Goal: Contribute content: Add original content to the website for others to see

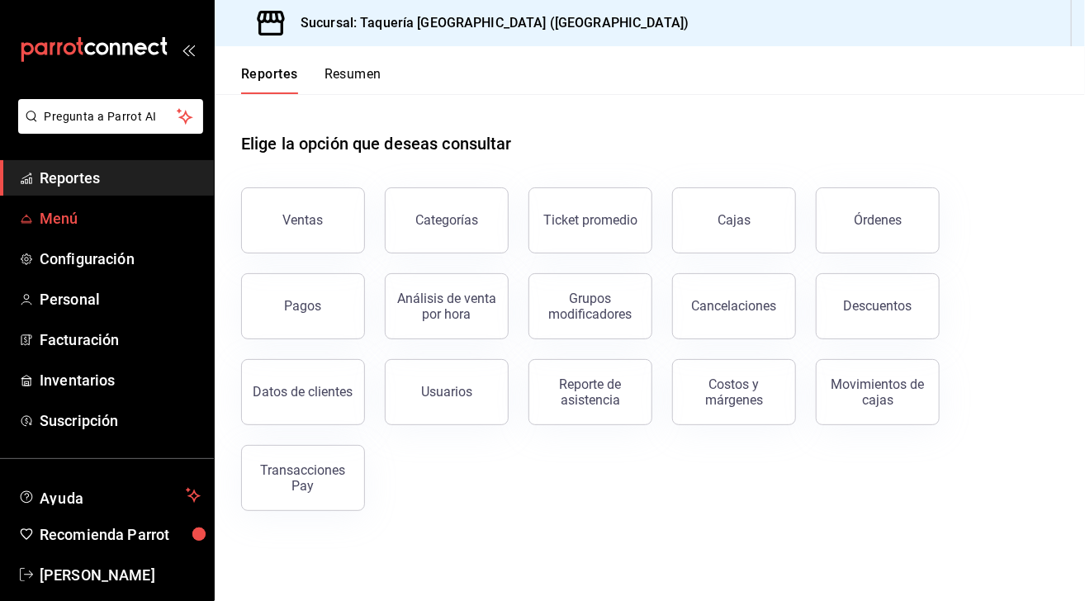
click at [88, 221] on span "Menú" at bounding box center [120, 218] width 161 height 22
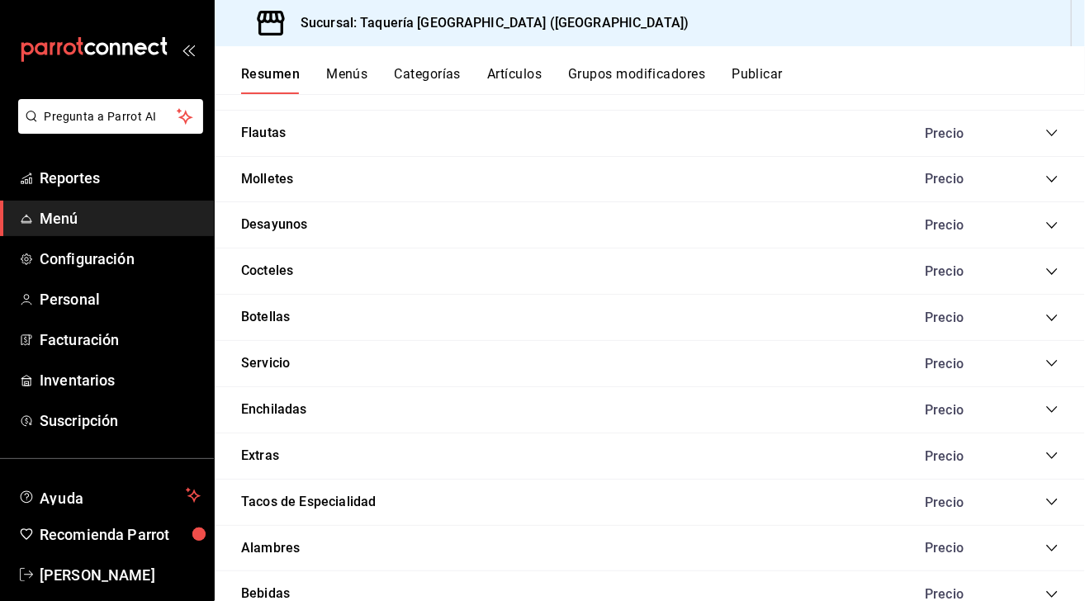
scroll to position [1500, 0]
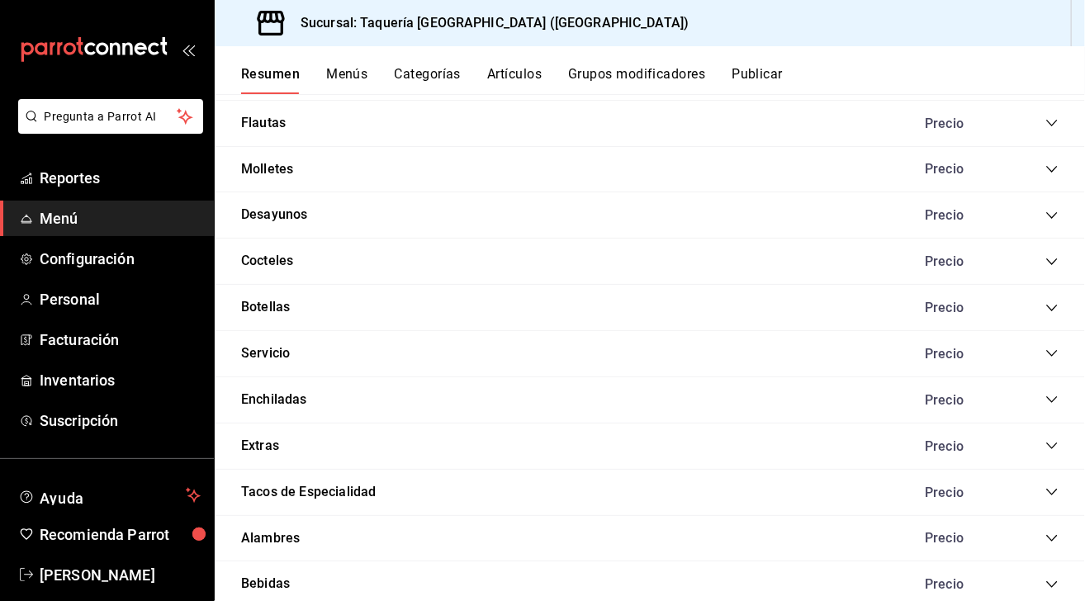
click at [1047, 443] on icon "collapse-category-row" at bounding box center [1052, 446] width 11 height 7
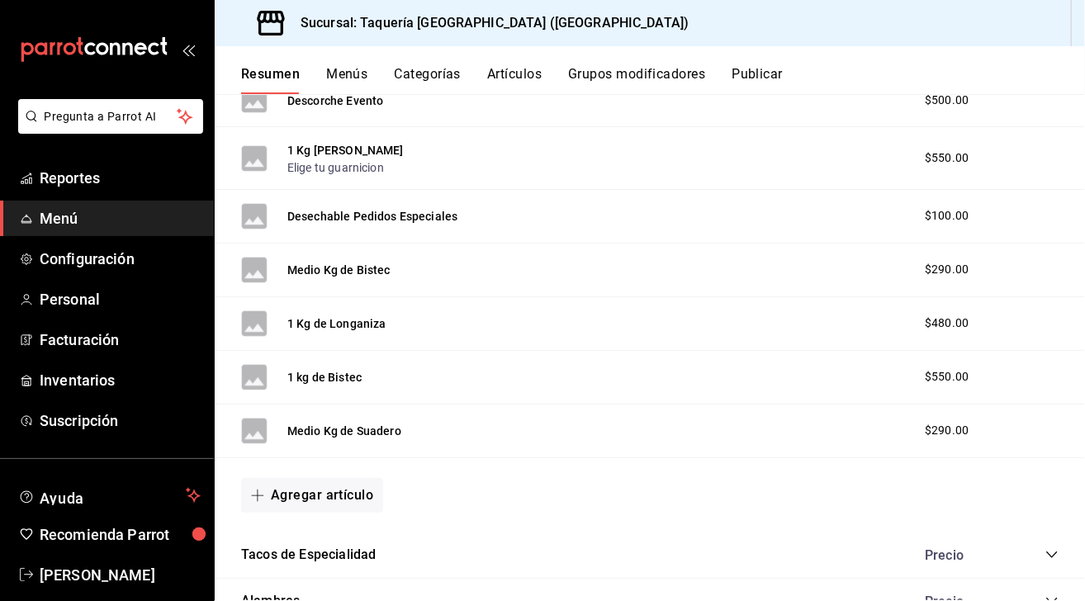
scroll to position [2698, 0]
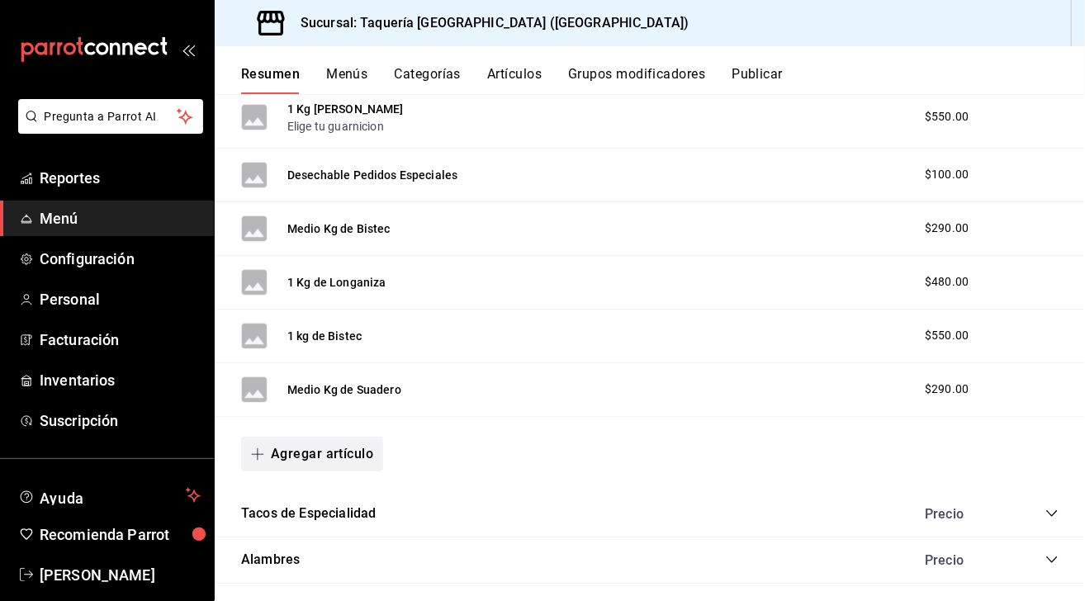
click at [325, 454] on button "Agregar artículo" at bounding box center [312, 454] width 142 height 35
click at [333, 525] on li "Artículo nuevo" at bounding box center [306, 531] width 130 height 40
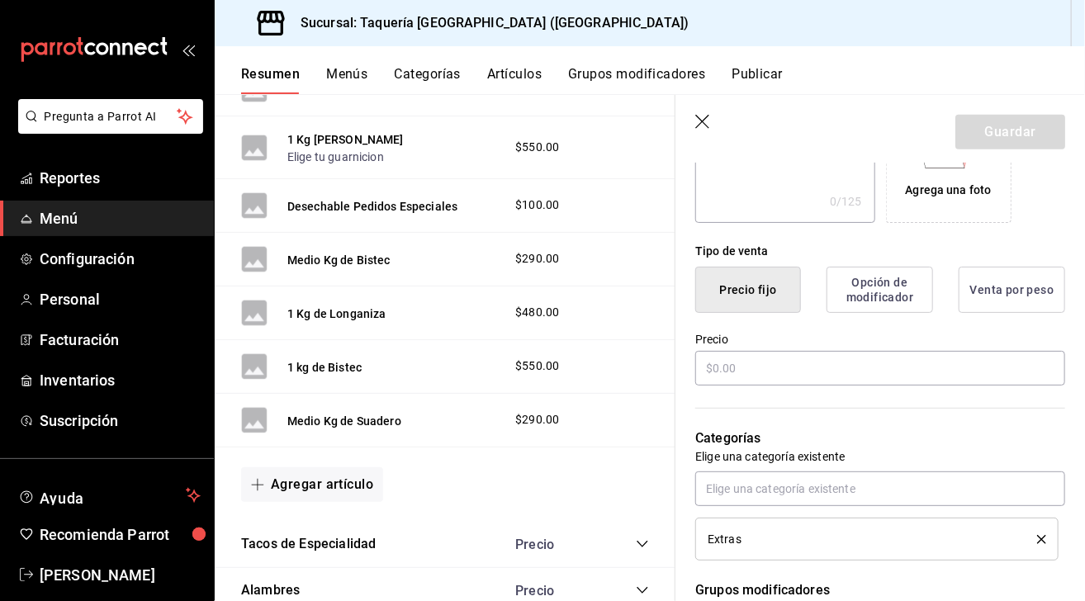
scroll to position [340, 0]
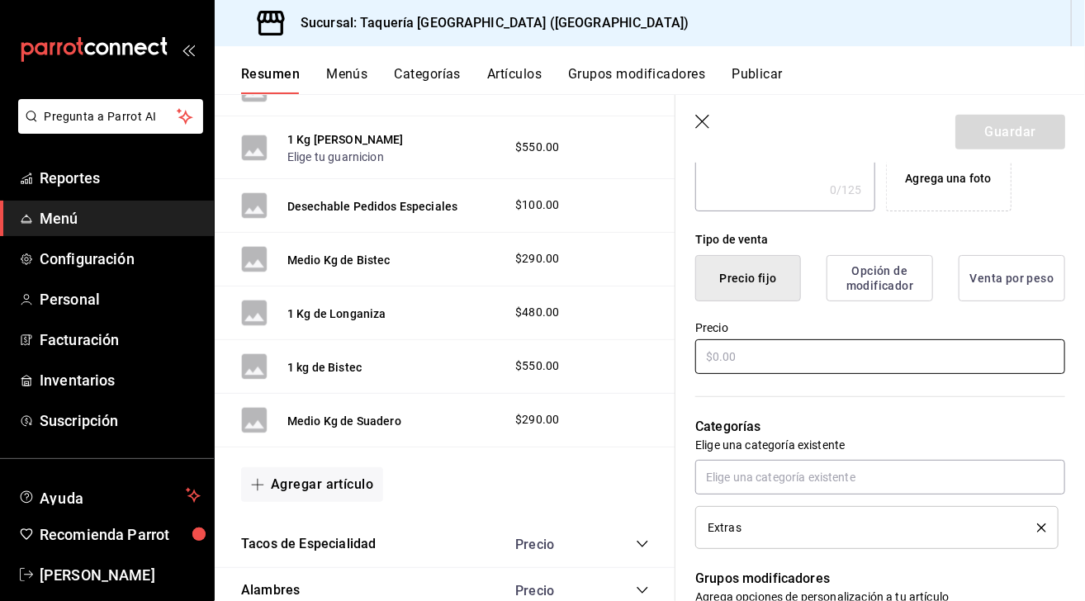
type input "Pan"
click at [849, 354] on input "text" at bounding box center [881, 357] width 370 height 35
type input "$00.00"
click at [981, 128] on button "Guardar" at bounding box center [1011, 132] width 110 height 35
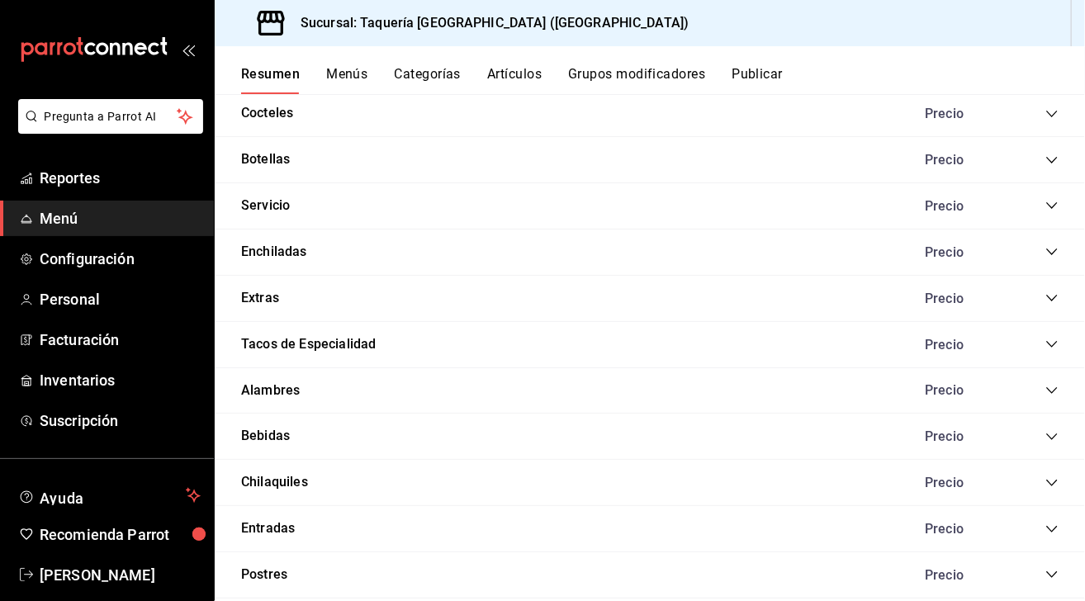
scroll to position [1675, 0]
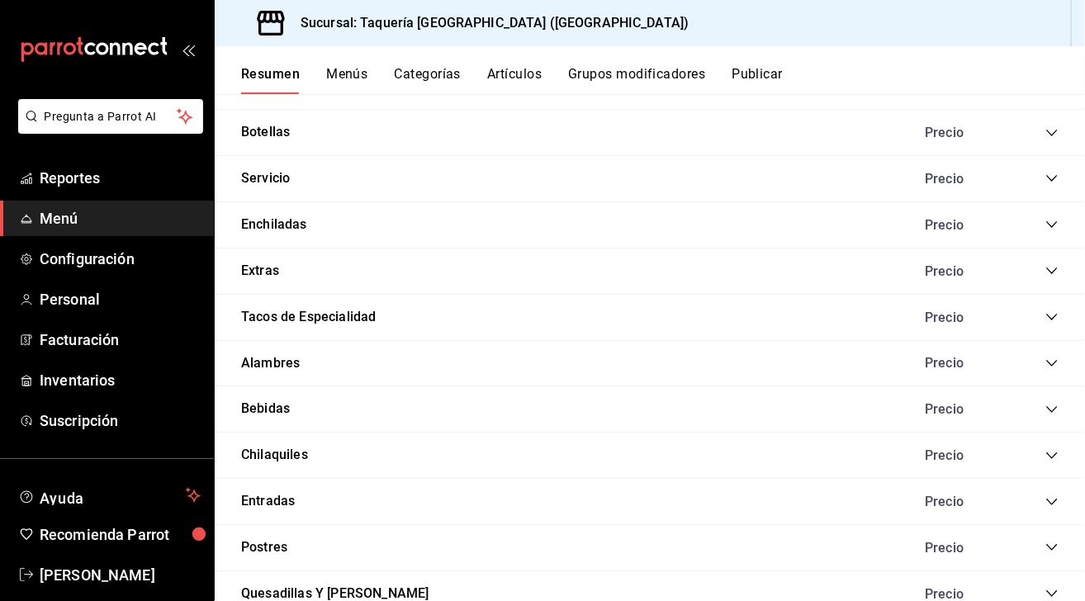
click at [1046, 541] on icon "collapse-category-row" at bounding box center [1052, 547] width 13 height 13
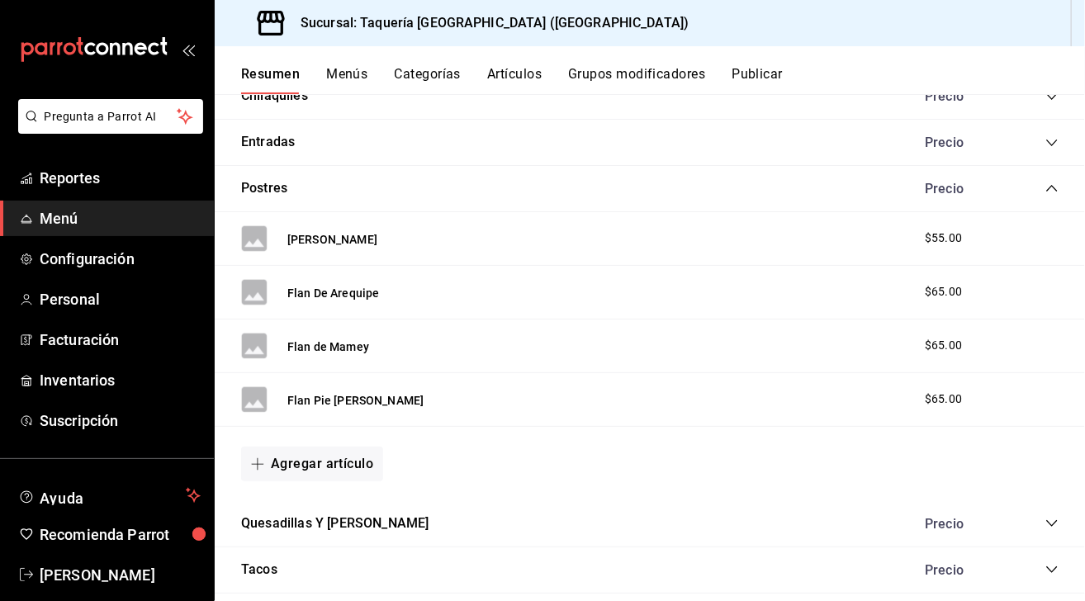
scroll to position [2031, 0]
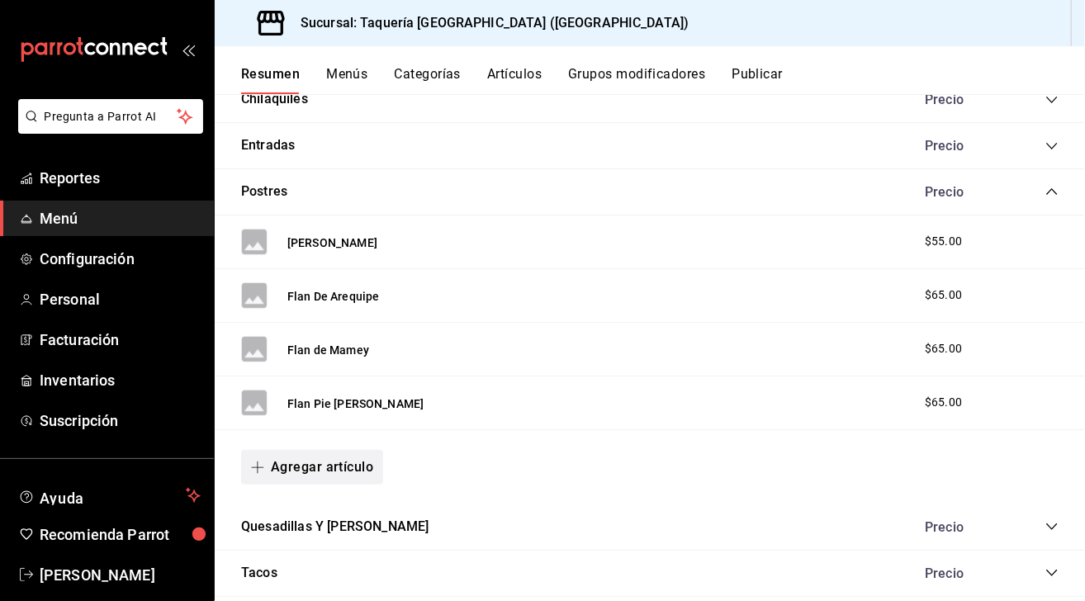
click at [332, 471] on button "Agregar artículo" at bounding box center [312, 467] width 142 height 35
click at [298, 501] on li "Artículo existente" at bounding box center [306, 506] width 130 height 40
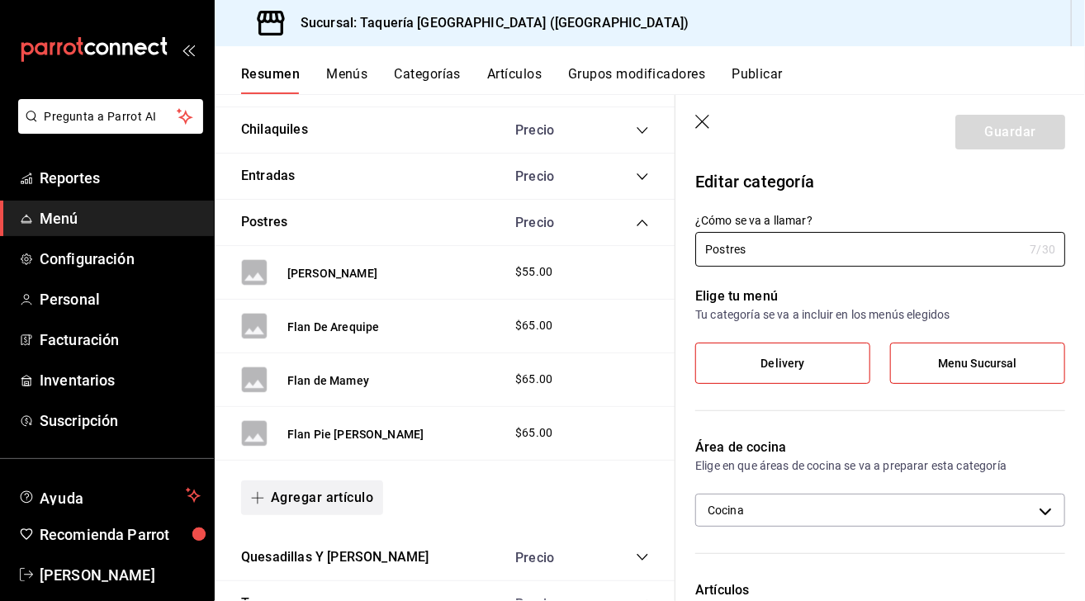
click at [310, 492] on button "Agregar artículo" at bounding box center [312, 498] width 142 height 35
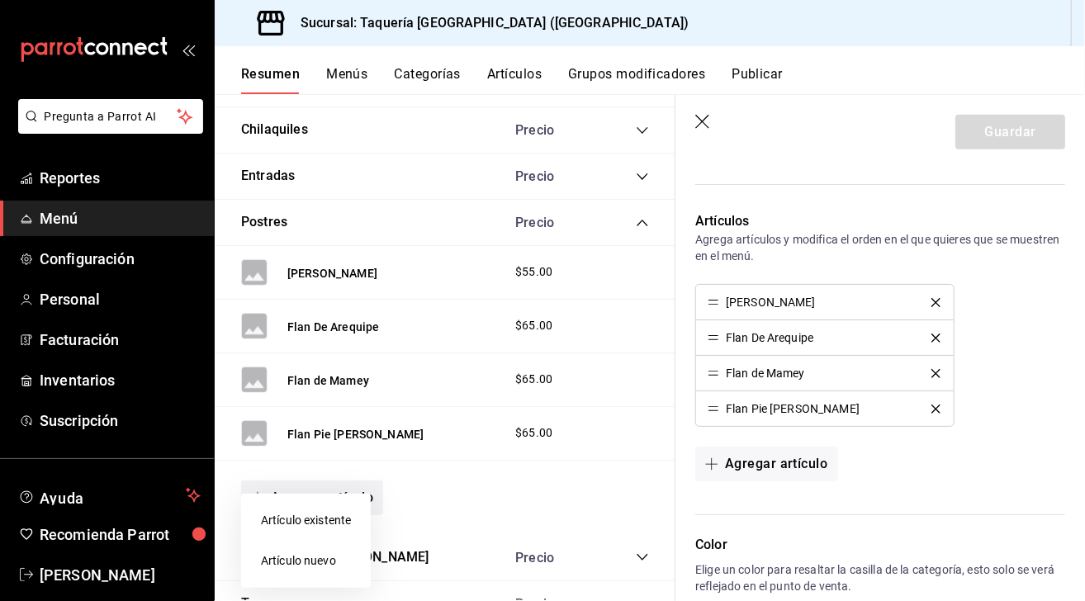
scroll to position [483, 0]
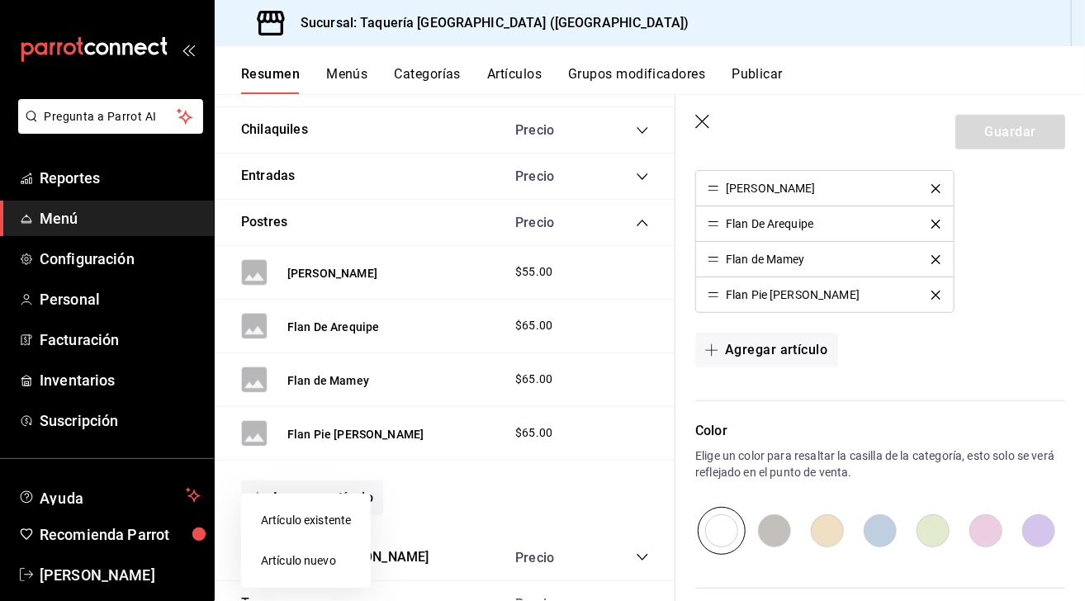
click at [307, 553] on li "Artículo nuevo" at bounding box center [306, 561] width 130 height 40
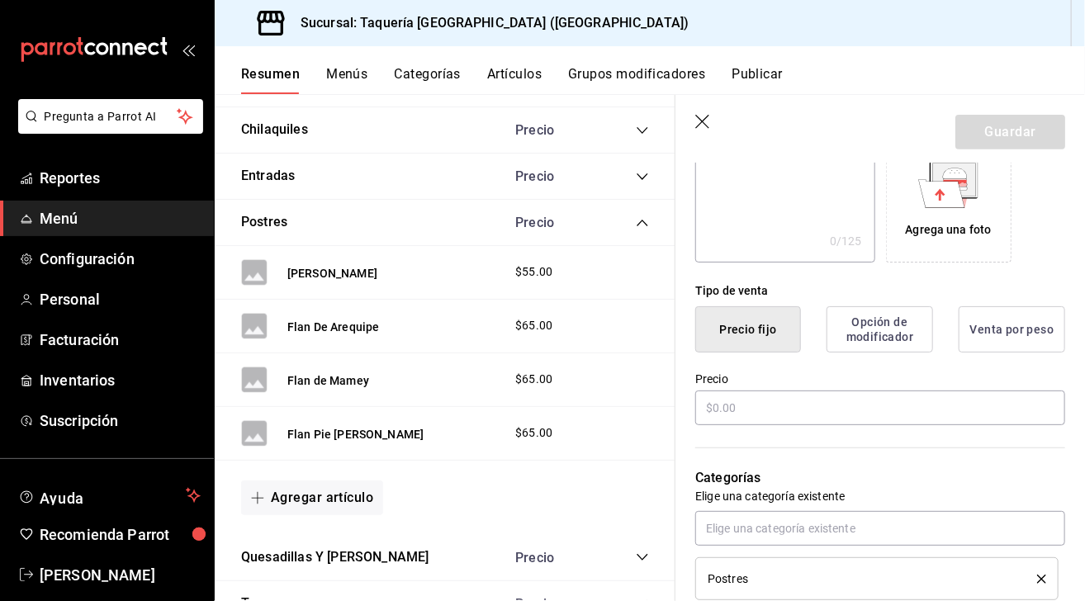
scroll to position [316, 0]
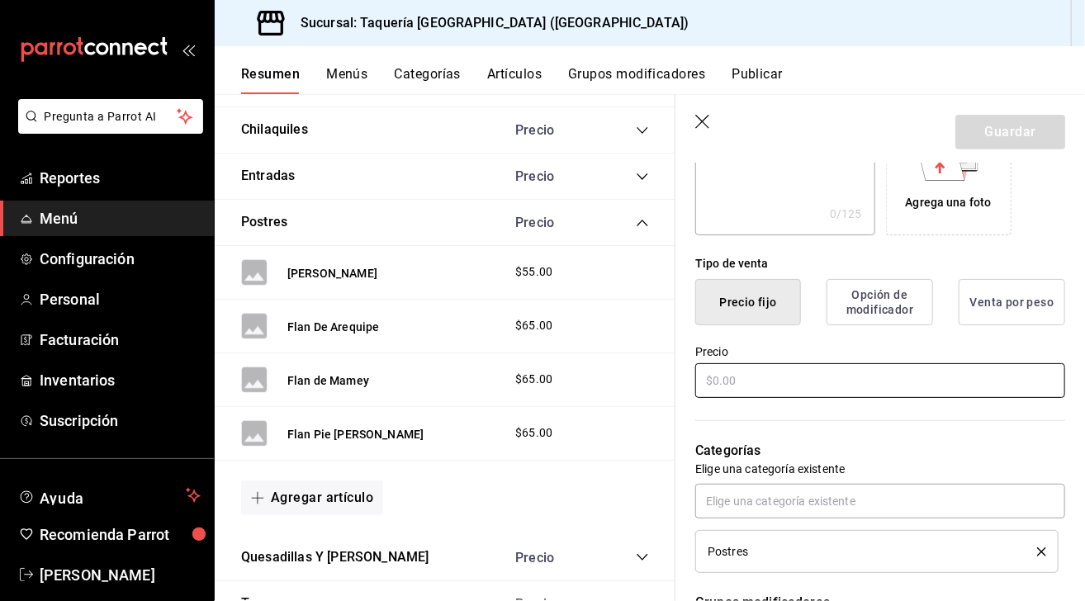
type input "Flan familiar"
click at [829, 365] on input "text" at bounding box center [881, 380] width 370 height 35
type input "$500.00"
click at [995, 136] on button "Guardar" at bounding box center [1011, 132] width 110 height 35
